Goal: Task Accomplishment & Management: Use online tool/utility

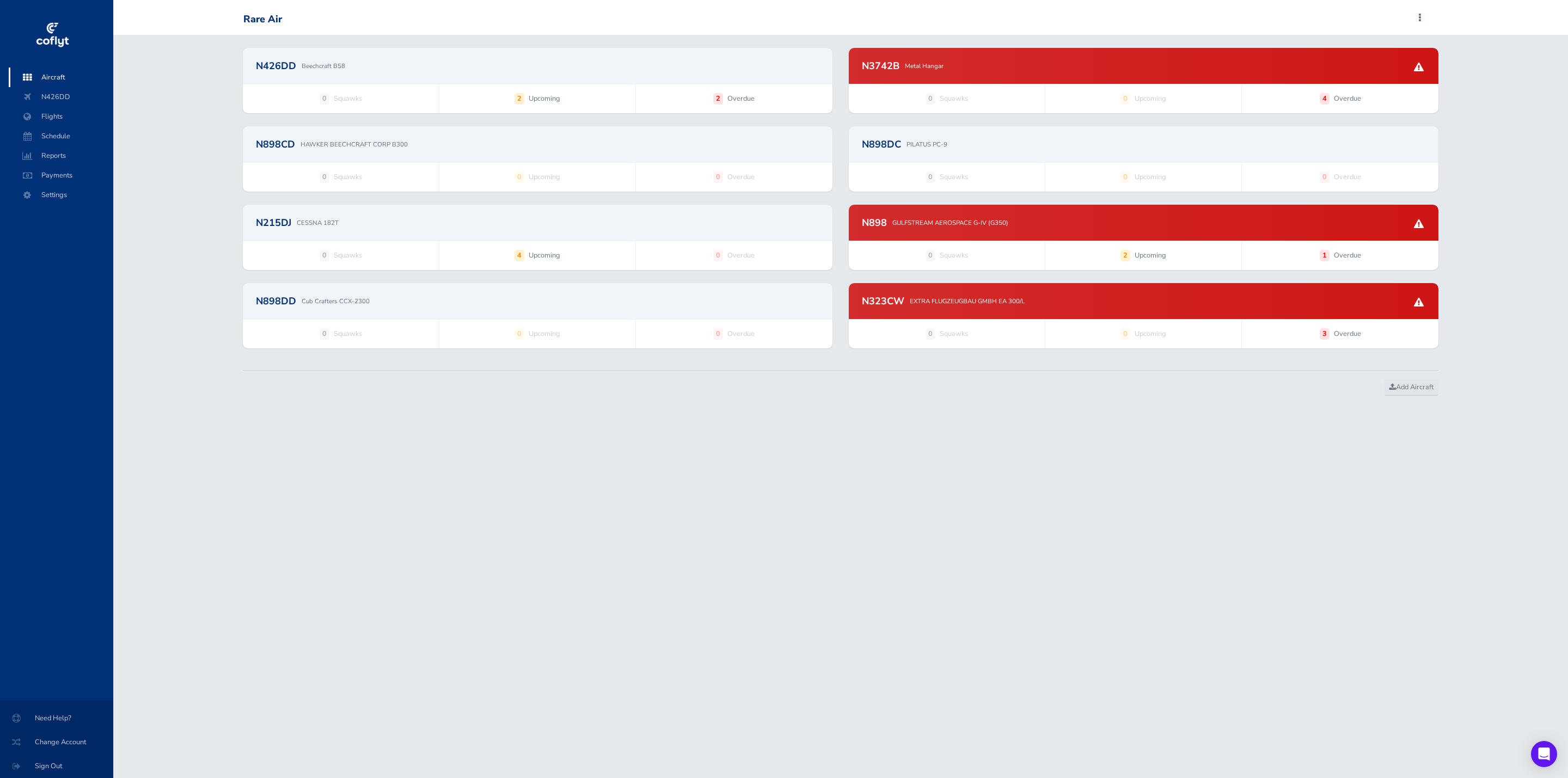
click at [1070, 302] on div "N323CW EXTRA FLUGZEUGBAU GMBH EA 300/L" at bounding box center [1143, 301] width 563 height 9
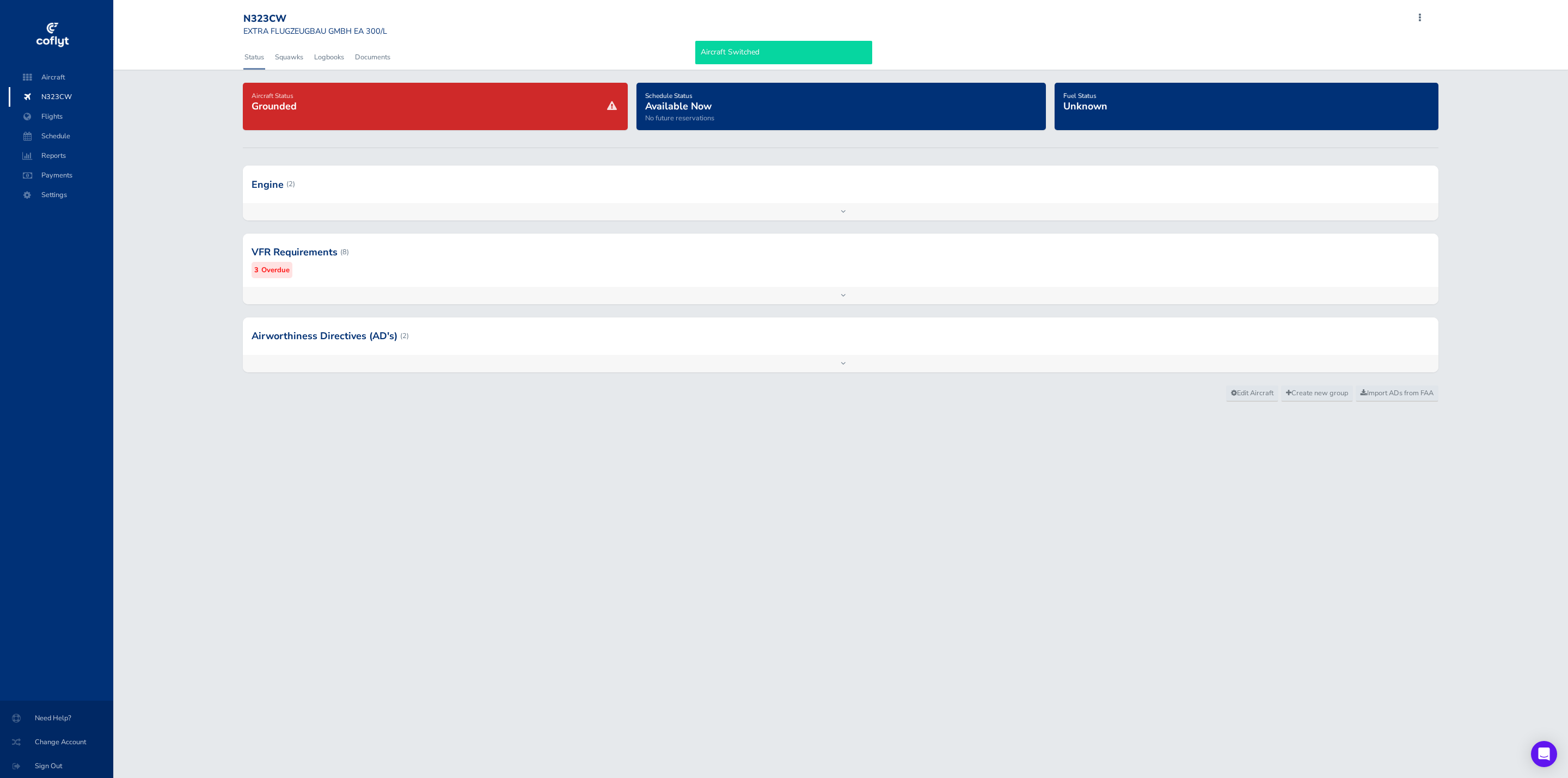
click at [652, 329] on div at bounding box center [840, 335] width 1196 height 37
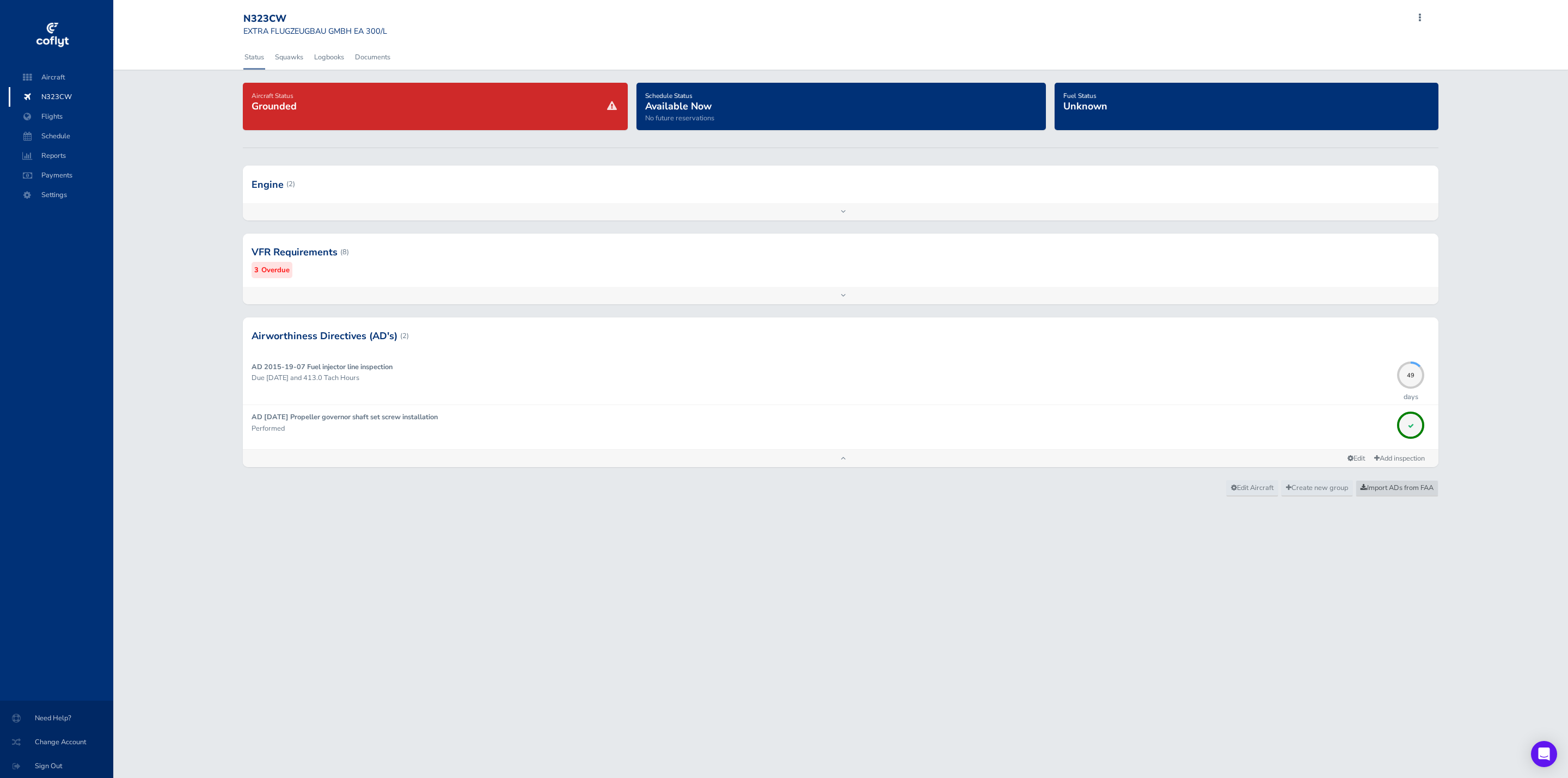
click at [1397, 490] on span "Import ADs from FAA" at bounding box center [1397, 487] width 73 height 9
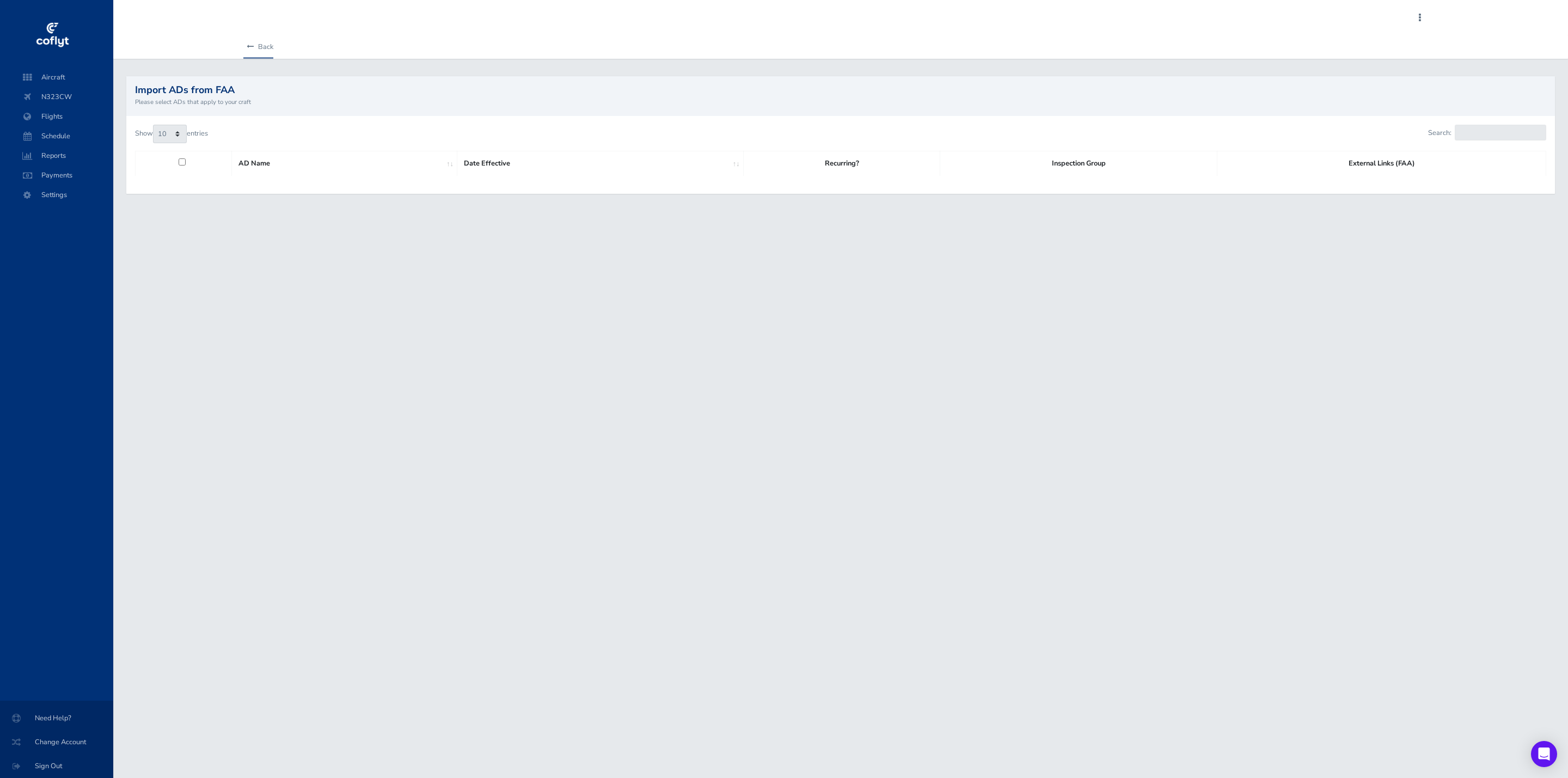
click at [254, 49] on link "Back" at bounding box center [258, 47] width 30 height 24
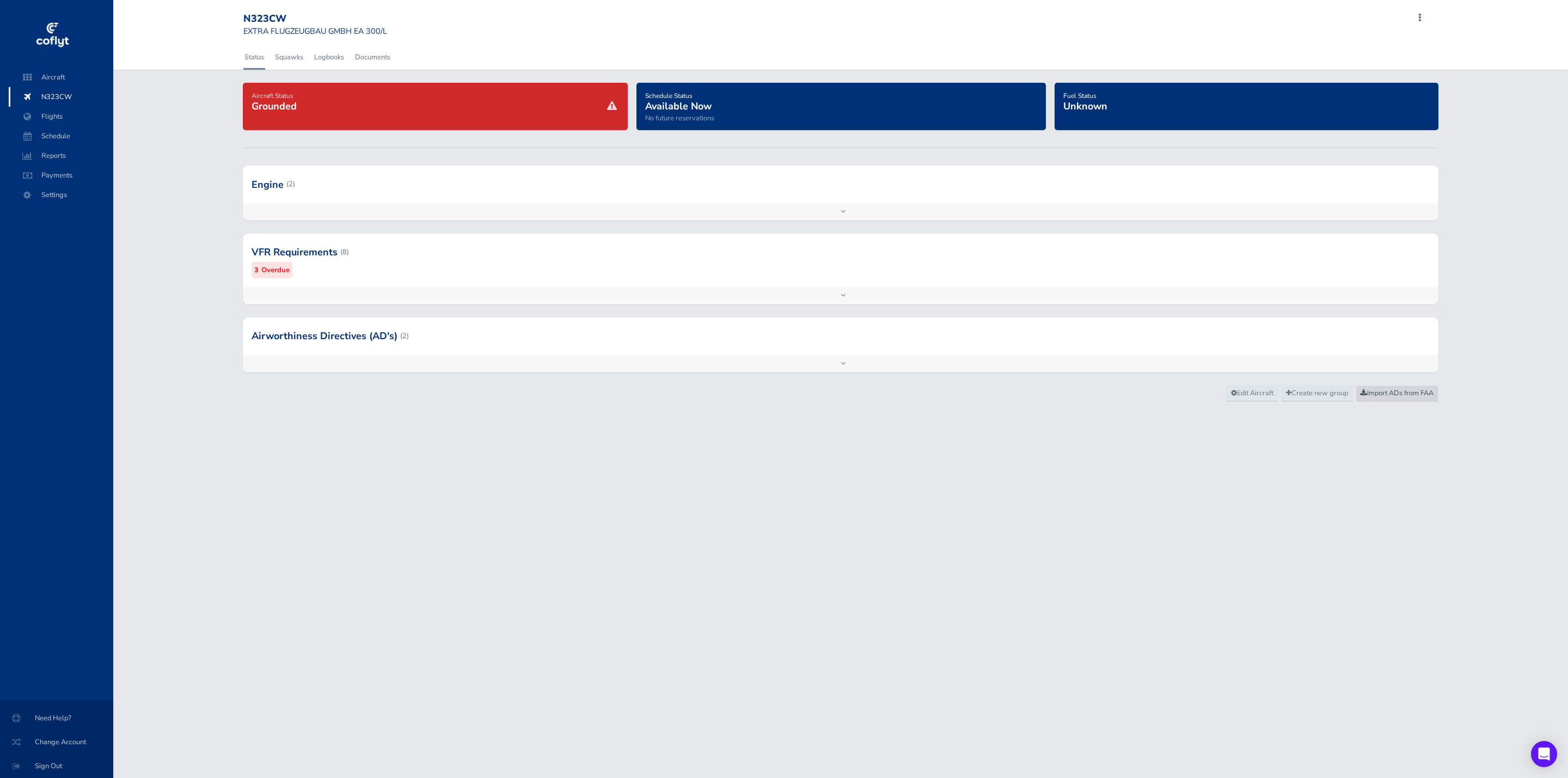
click at [1375, 392] on span "Import ADs from FAA" at bounding box center [1397, 393] width 73 height 9
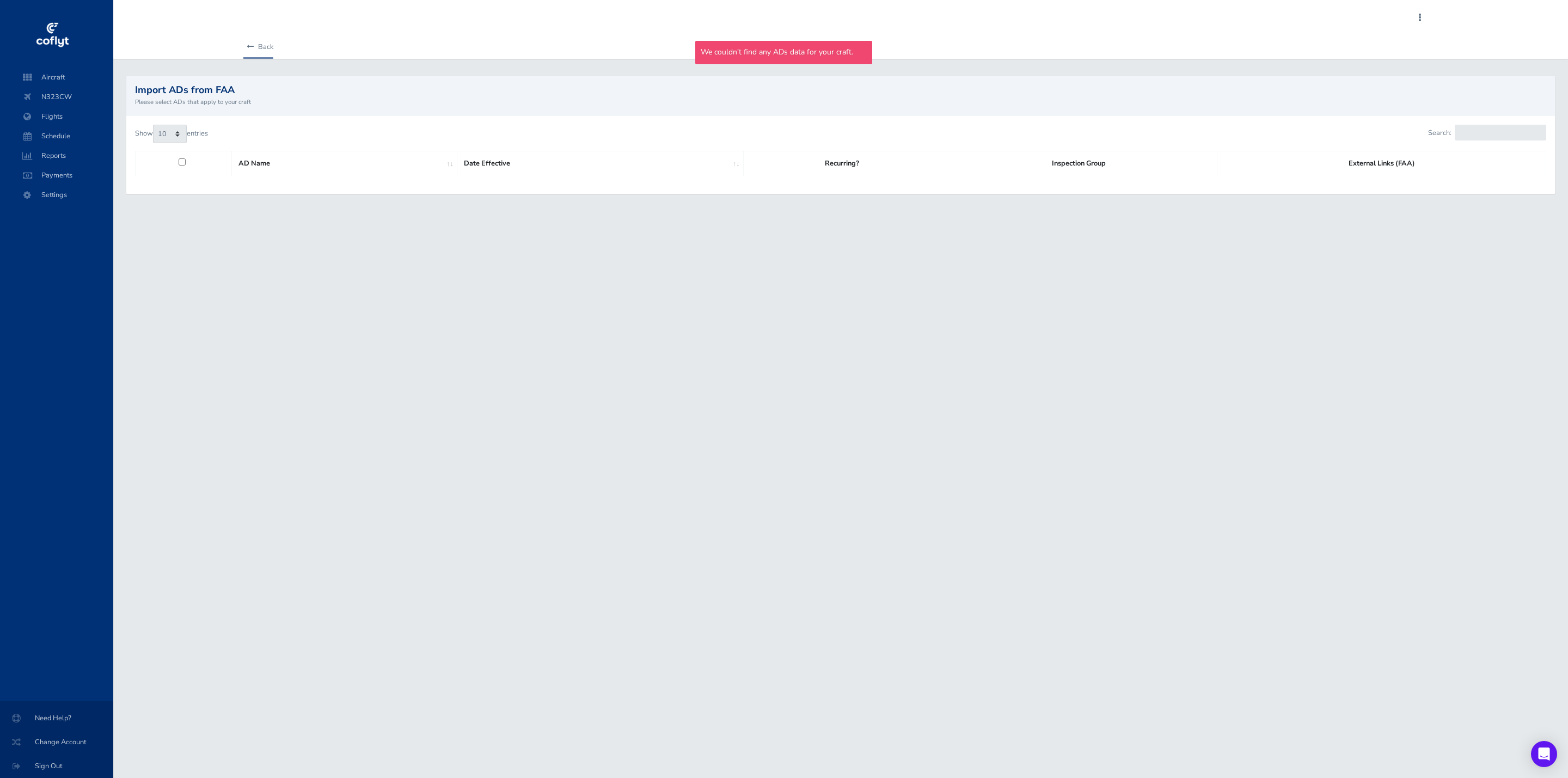
click at [270, 38] on link "Back" at bounding box center [258, 47] width 30 height 24
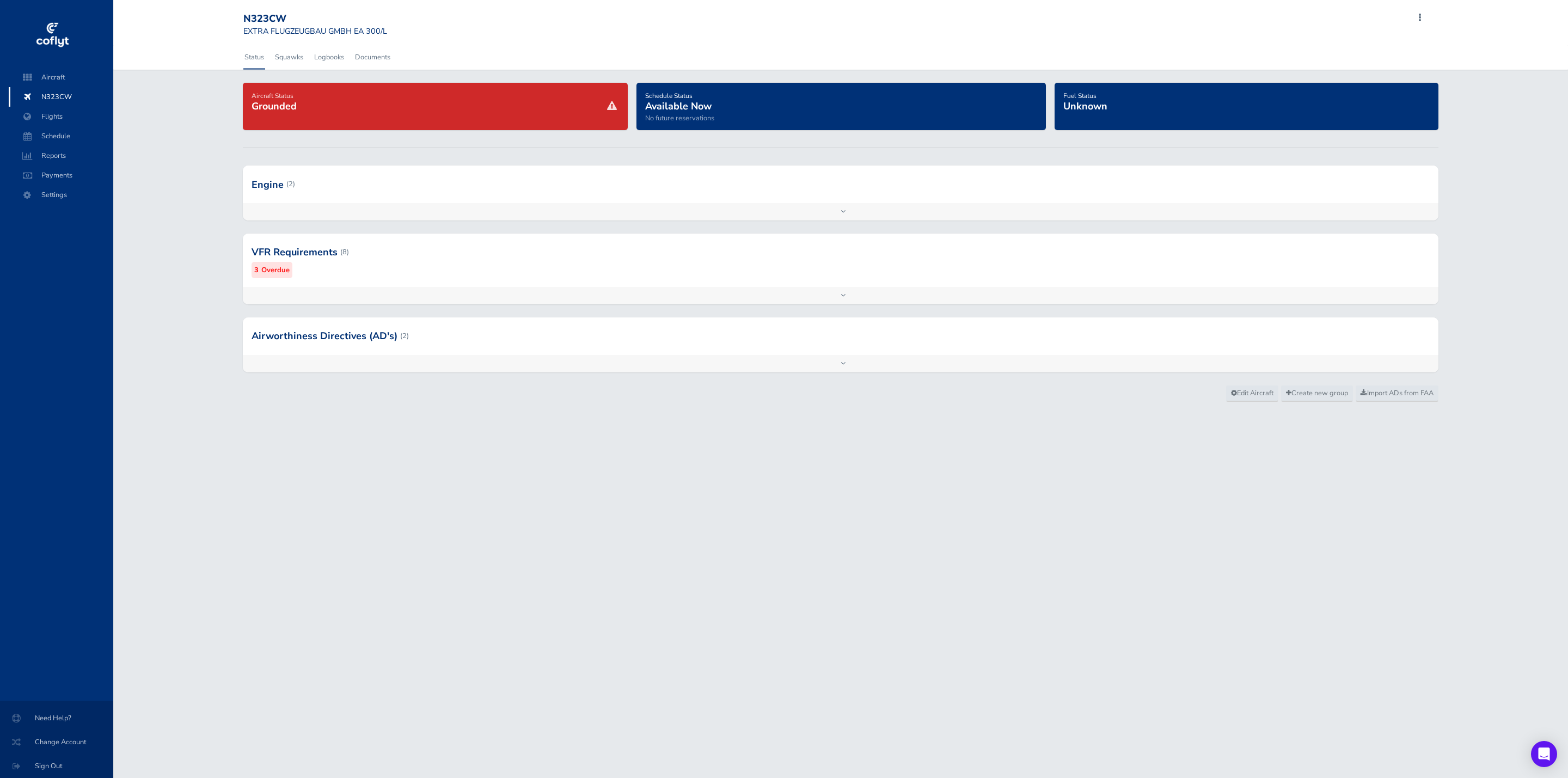
click at [518, 333] on div at bounding box center [840, 335] width 1196 height 37
